Goal: Check status: Check status

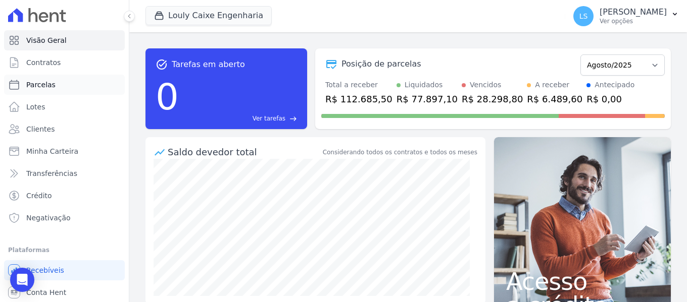
click at [47, 85] on span "Parcelas" at bounding box center [40, 85] width 29 height 10
select select
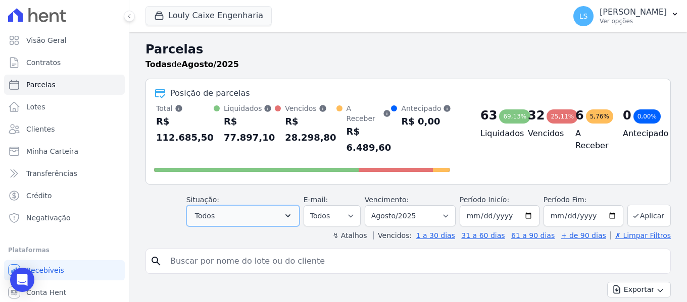
click at [290, 215] on icon "button" at bounding box center [287, 216] width 5 height 3
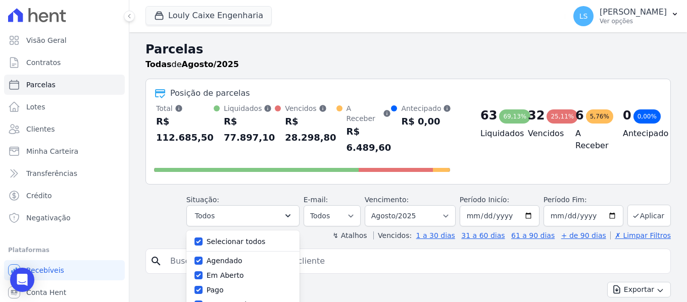
click at [221, 238] on label "Selecionar todos" at bounding box center [235, 242] width 59 height 8
click at [202, 238] on input "Selecionar todos" at bounding box center [198, 242] width 8 height 8
checkbox input "false"
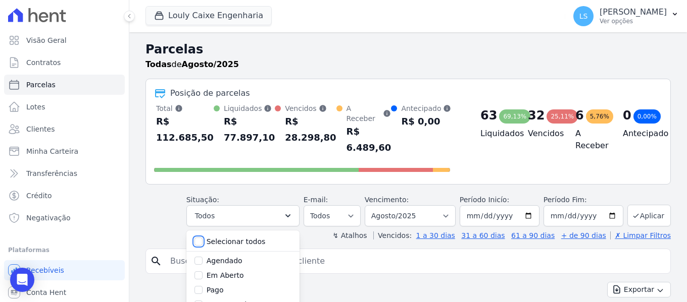
checkbox input "false"
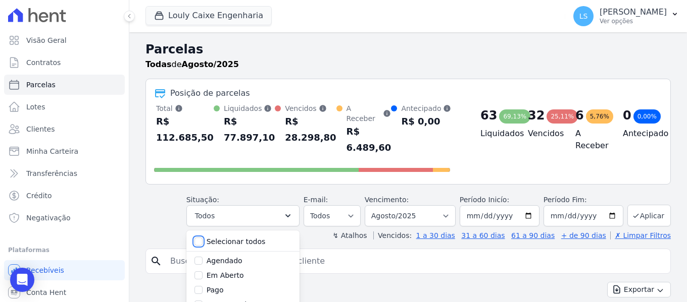
checkbox input "false"
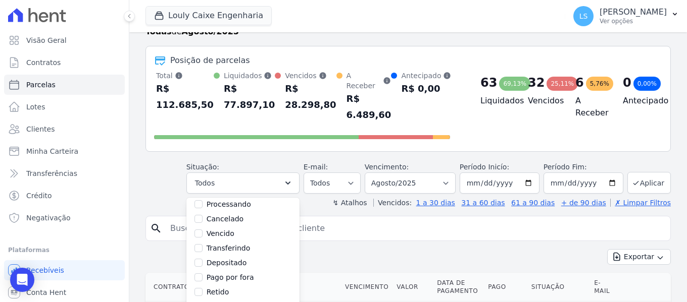
scroll to position [50, 0]
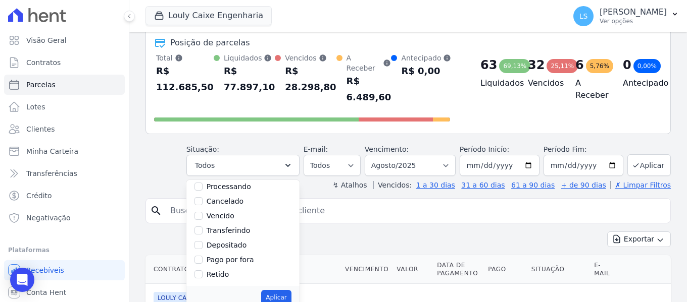
click at [244, 241] on label "Depositado" at bounding box center [226, 245] width 40 height 8
click at [202, 241] on input "Depositado" at bounding box center [198, 245] width 8 height 8
checkbox input "true"
click at [282, 290] on button "Aplicar" at bounding box center [276, 297] width 30 height 15
select select "deposited"
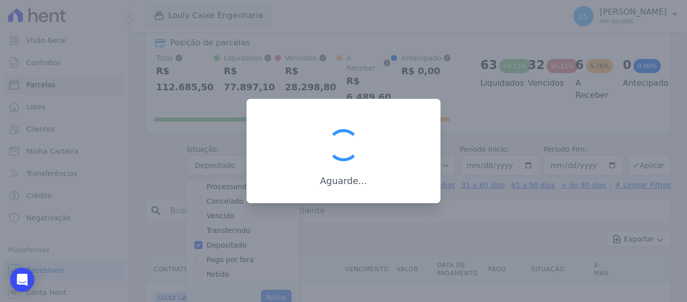
scroll to position [40, 0]
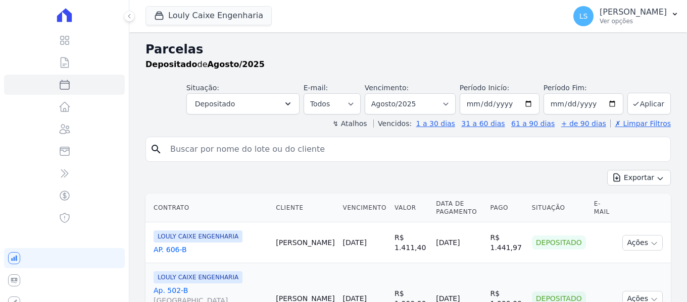
select select
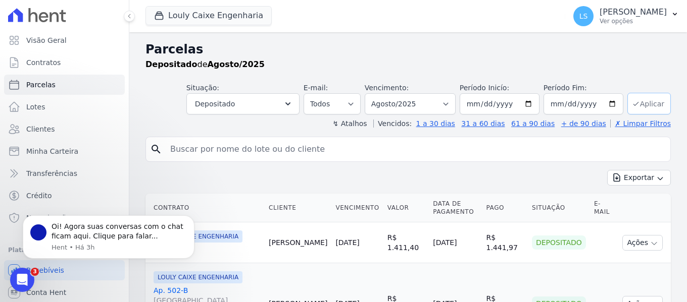
click at [636, 103] on button "Aplicar" at bounding box center [648, 104] width 43 height 22
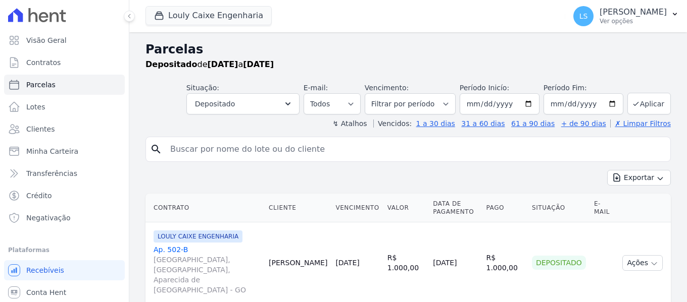
select select
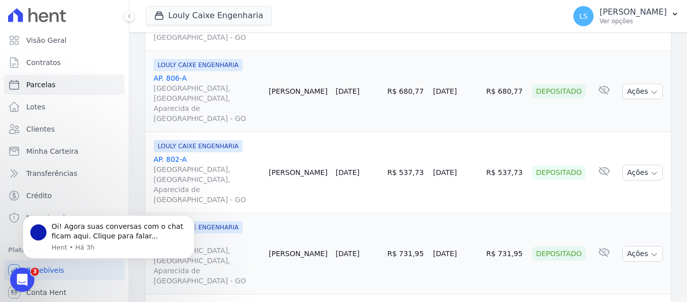
scroll to position [1007, 0]
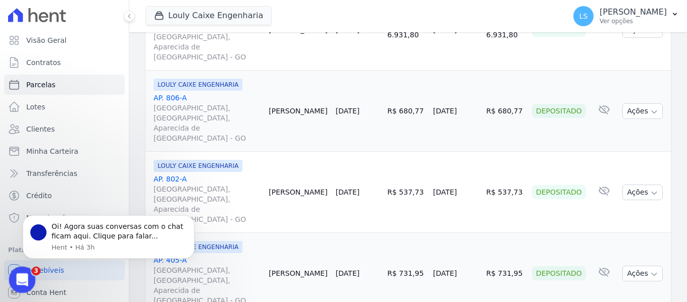
click at [32, 277] on div "Abertura do Messenger da Intercom" at bounding box center [20, 278] width 33 height 33
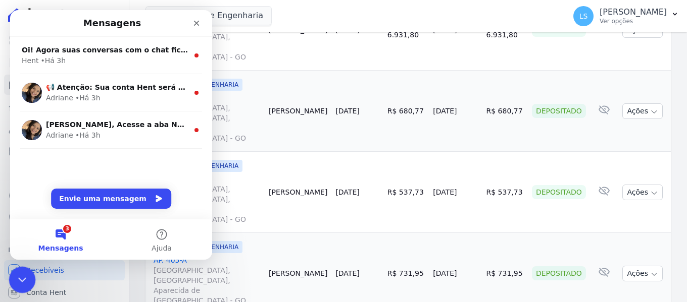
scroll to position [0, 0]
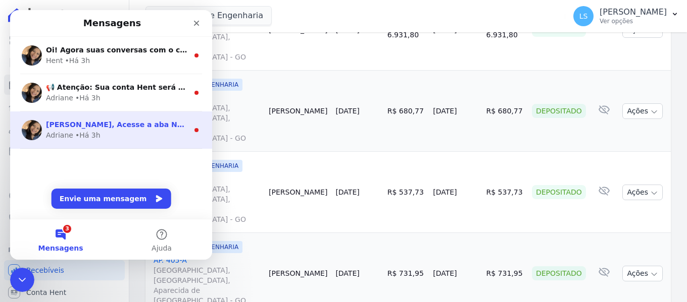
click at [78, 124] on span "[PERSON_NAME], Acesse a aba Noticias e fique por dentro das novidades Hent. Aca…" at bounding box center [368, 125] width 645 height 8
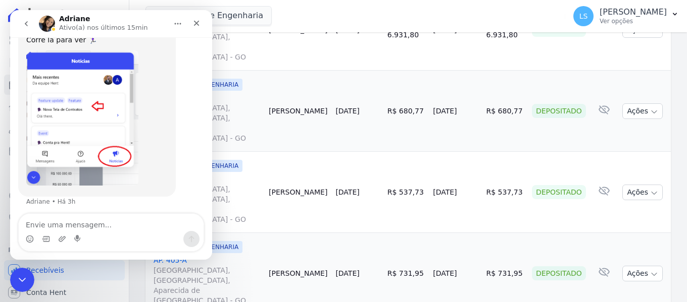
scroll to position [89, 0]
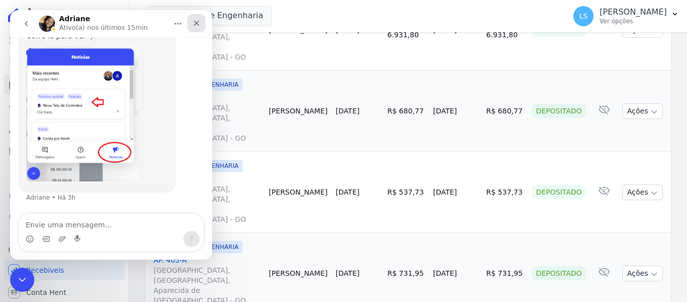
click at [194, 18] on div "Fechar" at bounding box center [196, 23] width 18 height 18
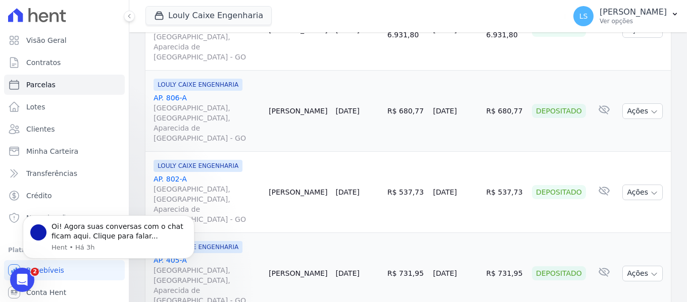
scroll to position [0, 0]
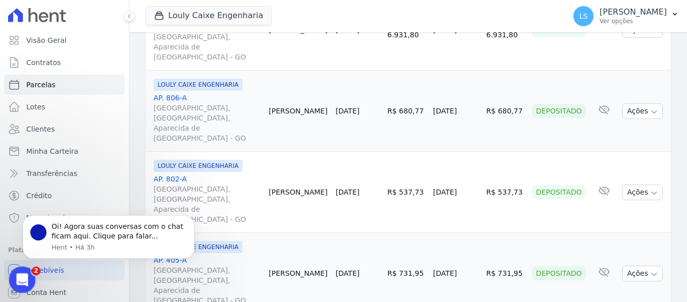
click at [27, 272] on div "Abertura do Messenger da Intercom" at bounding box center [20, 278] width 33 height 33
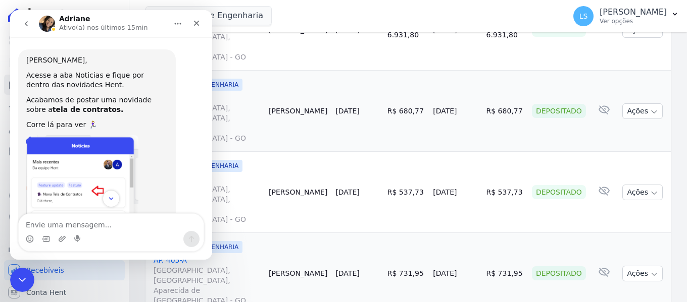
click at [28, 22] on icon "go back" at bounding box center [26, 24] width 8 height 8
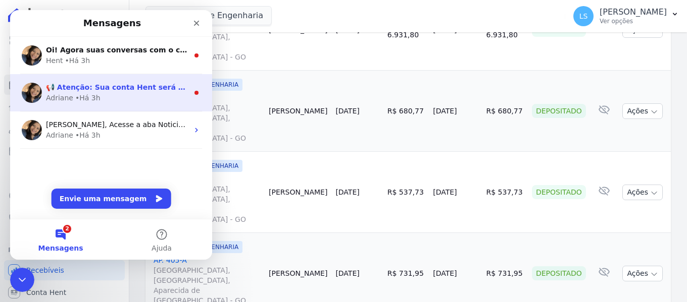
click at [121, 74] on div "📢 Atenção: Sua conta Hent será migrada para a Conta Arke! Estamos trazendo para…" at bounding box center [111, 92] width 202 height 37
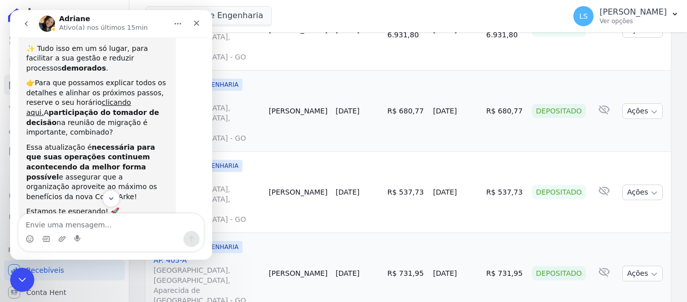
scroll to position [191, 0]
click at [24, 24] on icon "go back" at bounding box center [26, 24] width 8 height 8
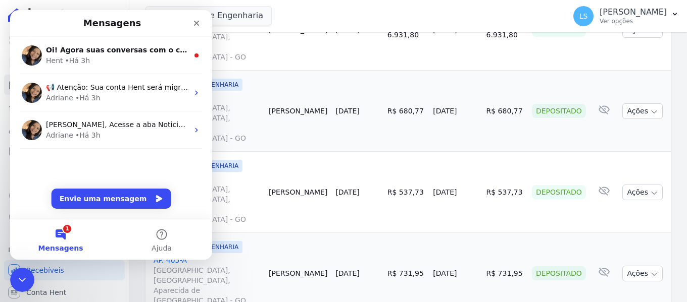
scroll to position [0, 0]
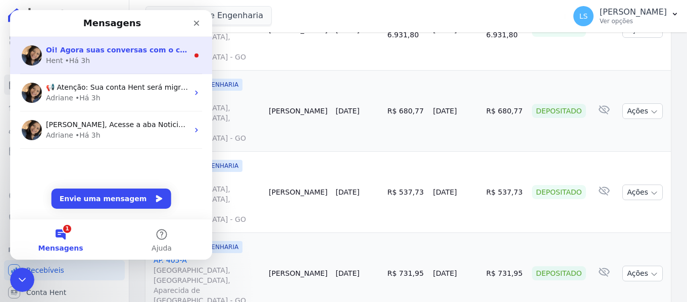
click at [73, 56] on div "• Há 3h" at bounding box center [77, 61] width 25 height 11
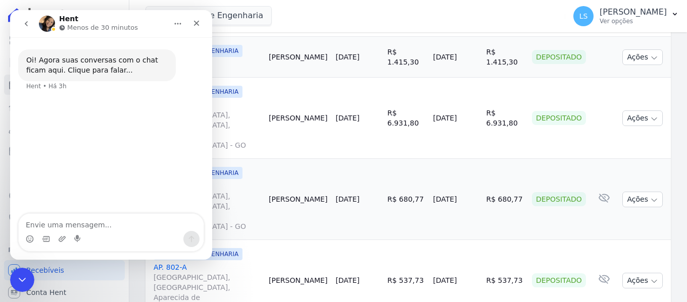
scroll to position [906, 0]
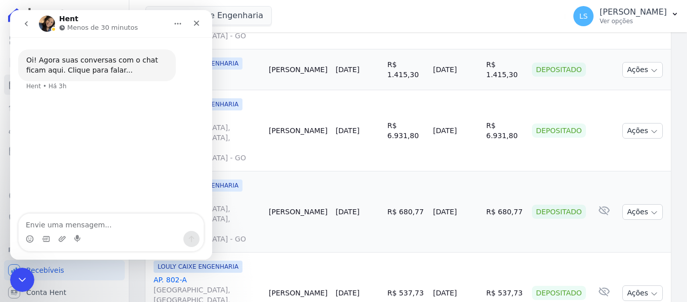
click at [29, 28] on button "go back" at bounding box center [26, 23] width 19 height 19
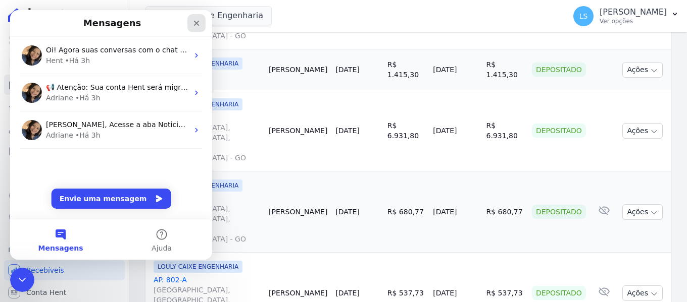
click at [196, 21] on icon "Fechar" at bounding box center [196, 23] width 8 height 8
